Goal: Use online tool/utility: Utilize a website feature to perform a specific function

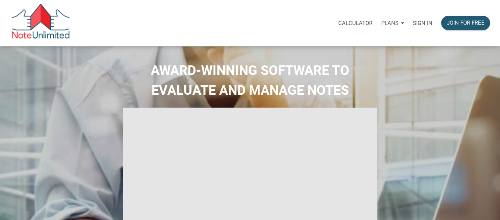
type input "Introduction to new features"
select select
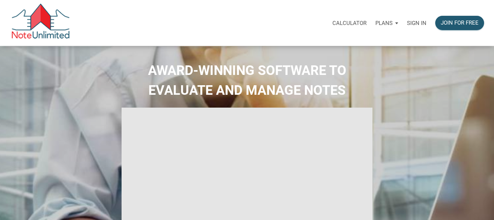
click at [363, 21] on p "Calculator" at bounding box center [350, 23] width 34 height 7
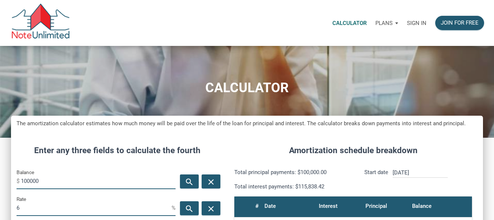
scroll to position [21, 0]
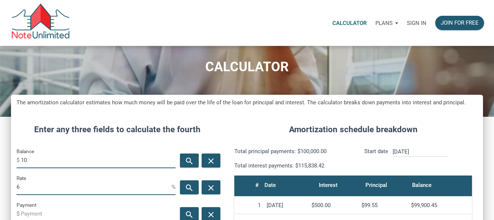
type input "1"
click at [48, 175] on div "Rate 6 %" at bounding box center [96, 184] width 159 height 21
click at [40, 162] on input "Balance" at bounding box center [98, 160] width 155 height 17
type input "80000"
click at [43, 189] on input "6" at bounding box center [94, 187] width 155 height 17
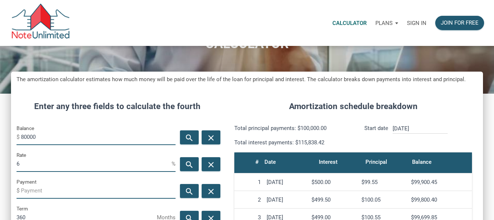
scroll to position [33, 0]
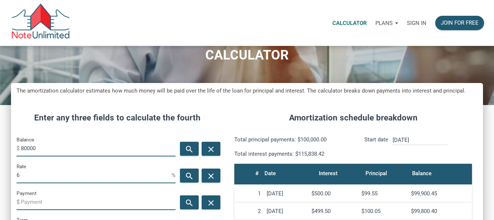
click at [416, 23] on p "Sign in" at bounding box center [416, 23] width 19 height 7
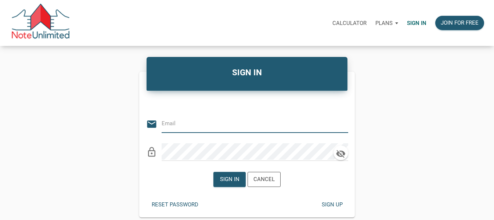
click at [206, 128] on input "email" at bounding box center [250, 123] width 176 height 17
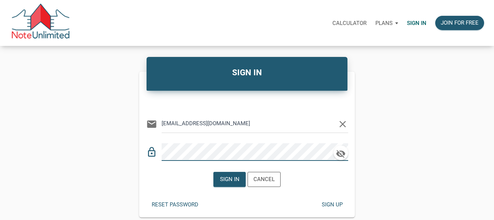
click at [234, 122] on div "Or Be Classical email [EMAIL_ADDRESS][DOMAIN_NAME] clear lock_outline" at bounding box center [247, 128] width 216 height 65
click at [234, 122] on input "[EMAIL_ADDRESS][DOMAIN_NAME]" at bounding box center [250, 123] width 176 height 17
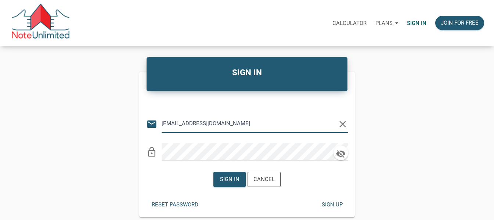
type input "[EMAIL_ADDRESS][DOMAIN_NAME]"
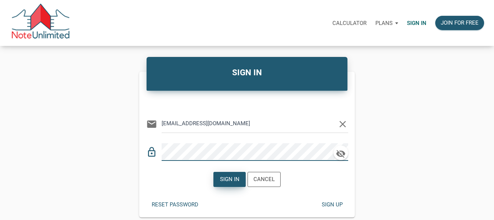
click at [229, 179] on div "Sign in" at bounding box center [229, 179] width 19 height 8
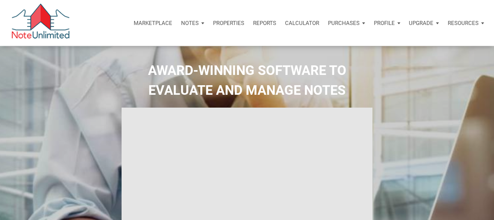
type input "Introduction to new features"
select select
drag, startPoint x: 305, startPoint y: 20, endPoint x: 266, endPoint y: 28, distance: 40.4
click at [305, 20] on p "Calculator" at bounding box center [302, 23] width 34 height 7
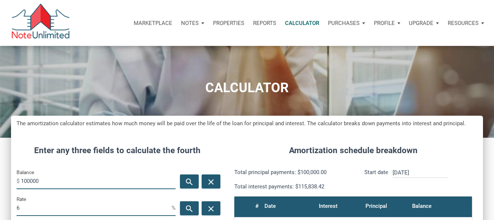
scroll to position [346, 472]
click at [24, 180] on input "100000" at bounding box center [98, 181] width 155 height 17
drag, startPoint x: 52, startPoint y: 178, endPoint x: 2, endPoint y: 178, distance: 49.6
type input "80000"
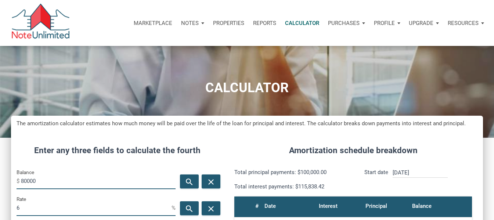
click at [61, 202] on input "6" at bounding box center [94, 208] width 155 height 17
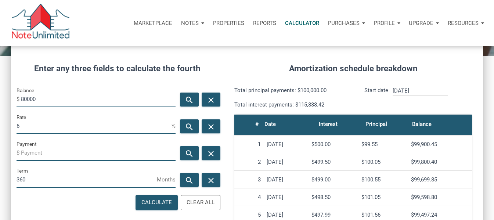
scroll to position [86, 0]
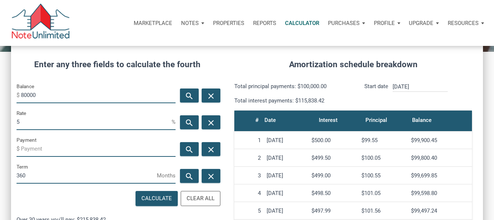
type input "5"
click at [111, 92] on input "80000" at bounding box center [98, 95] width 155 height 17
click at [158, 198] on div "Calculate" at bounding box center [157, 198] width 31 height 8
type input "-429.46"
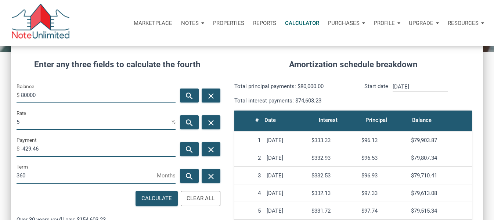
click at [31, 121] on input "5" at bounding box center [94, 122] width 155 height 17
type input "7"
click at [153, 193] on div "Calculate" at bounding box center [157, 198] width 42 height 14
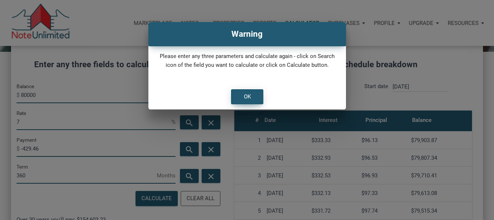
click at [242, 96] on div "OK" at bounding box center [248, 97] width 32 height 14
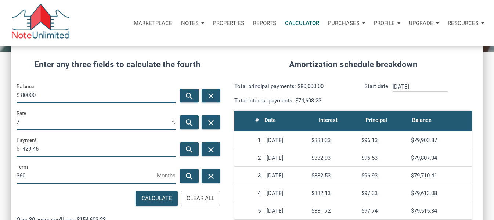
drag, startPoint x: 68, startPoint y: 147, endPoint x: 21, endPoint y: 155, distance: 47.5
click at [21, 155] on input "-429.46" at bounding box center [98, 148] width 155 height 17
click at [145, 197] on div "Calculate" at bounding box center [157, 198] width 31 height 8
type input "-532.24"
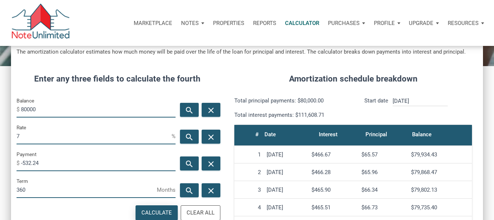
scroll to position [71, 0]
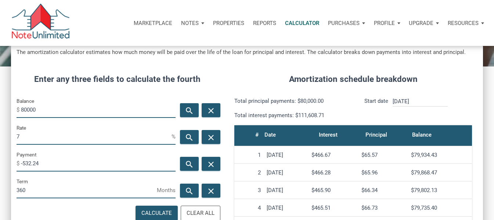
drag, startPoint x: 28, startPoint y: 114, endPoint x: 0, endPoint y: 112, distance: 27.6
click at [0, 112] on div "CALCULATOR The amortization calculator estimates how much money will be paid ov…" at bounding box center [247, 183] width 494 height 416
click at [35, 138] on input "7" at bounding box center [94, 136] width 155 height 17
drag, startPoint x: 47, startPoint y: 111, endPoint x: 19, endPoint y: 110, distance: 28.7
click at [19, 110] on div "Balance $ 100000" at bounding box center [96, 107] width 159 height 21
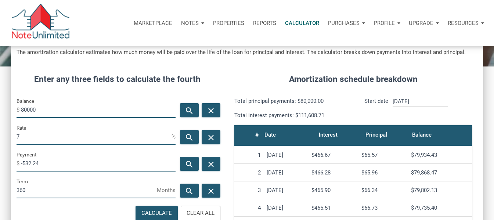
click at [60, 139] on input "7" at bounding box center [94, 136] width 155 height 17
click at [41, 107] on input "80000" at bounding box center [98, 109] width 155 height 17
type input "8"
click at [41, 107] on input "8" at bounding box center [98, 109] width 155 height 17
type input "100000"
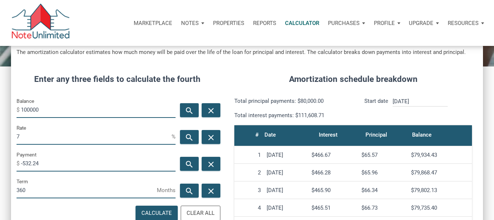
drag, startPoint x: 25, startPoint y: 136, endPoint x: 7, endPoint y: 142, distance: 18.9
click at [7, 142] on div "CALCULATOR The amortization calculator estimates how much money will be paid ov…" at bounding box center [247, 183] width 494 height 416
type input "4"
drag, startPoint x: 46, startPoint y: 162, endPoint x: 16, endPoint y: 157, distance: 30.9
click at [15, 157] on div "Payment $ -532.24" at bounding box center [96, 163] width 170 height 27
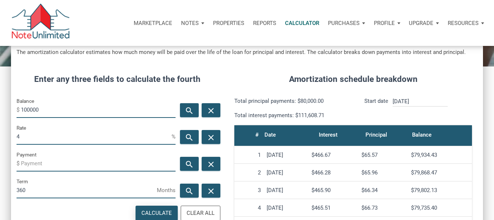
click at [144, 210] on div "Calculate" at bounding box center [157, 213] width 31 height 8
type input "-477.42"
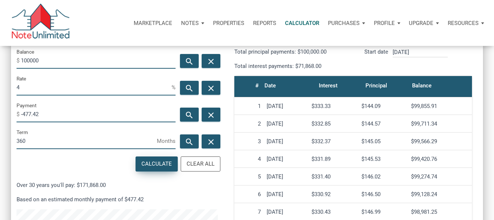
scroll to position [40, 0]
